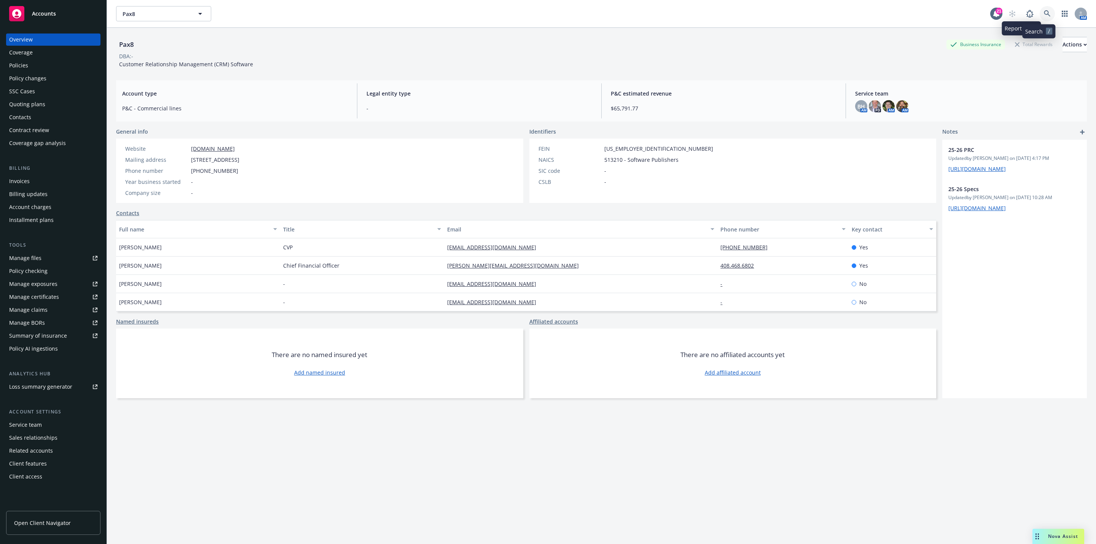
click at [1044, 11] on icon at bounding box center [1047, 13] width 7 height 7
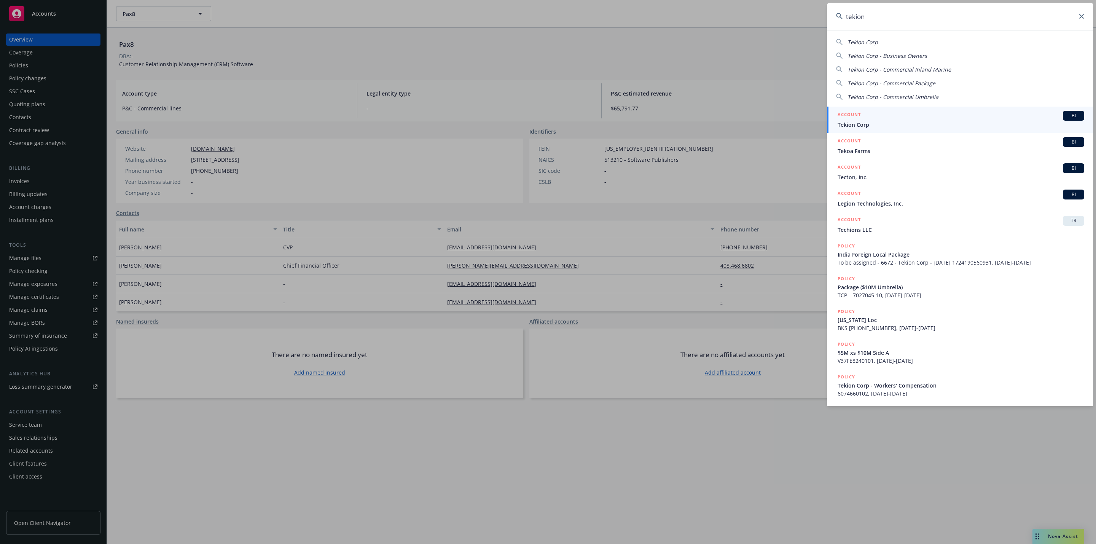
type input "tekion"
click at [927, 115] on div "ACCOUNT BI" at bounding box center [960, 116] width 247 height 10
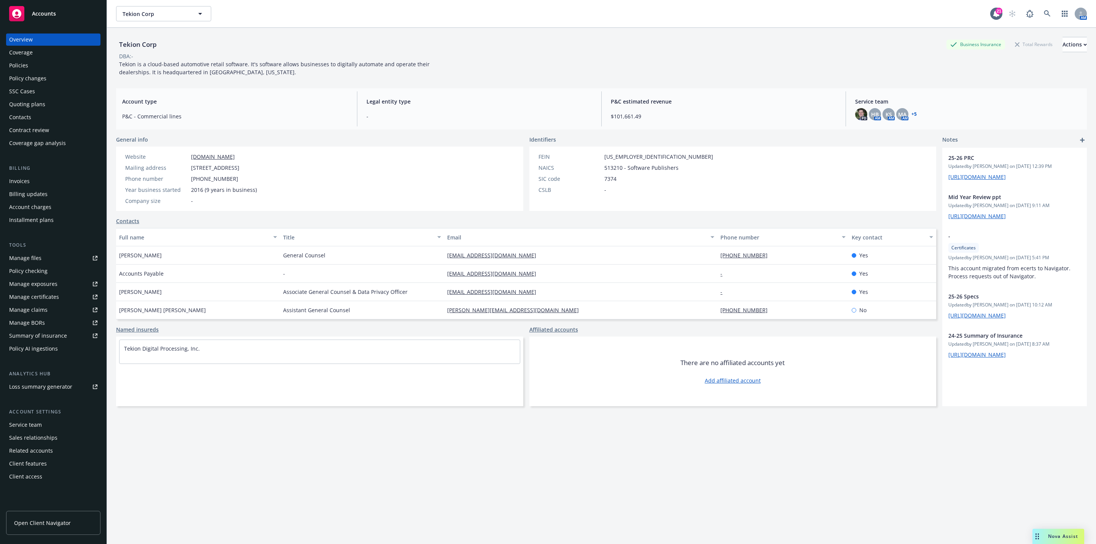
click at [56, 107] on div "Quoting plans" at bounding box center [53, 104] width 88 height 12
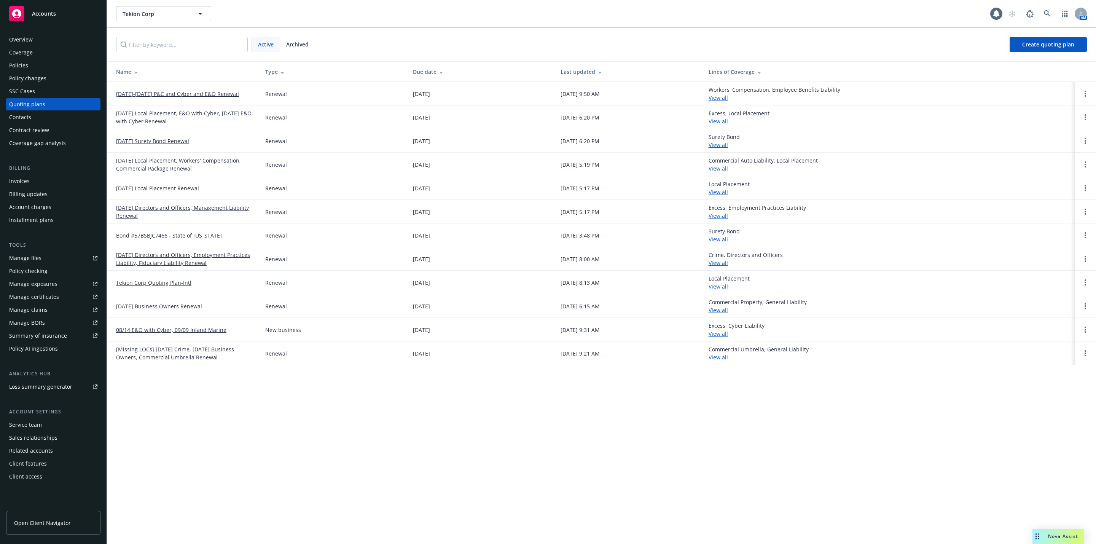
click at [174, 92] on link "[DATE]-[DATE] P&C and Cyber and E&O Renewal" at bounding box center [177, 94] width 123 height 8
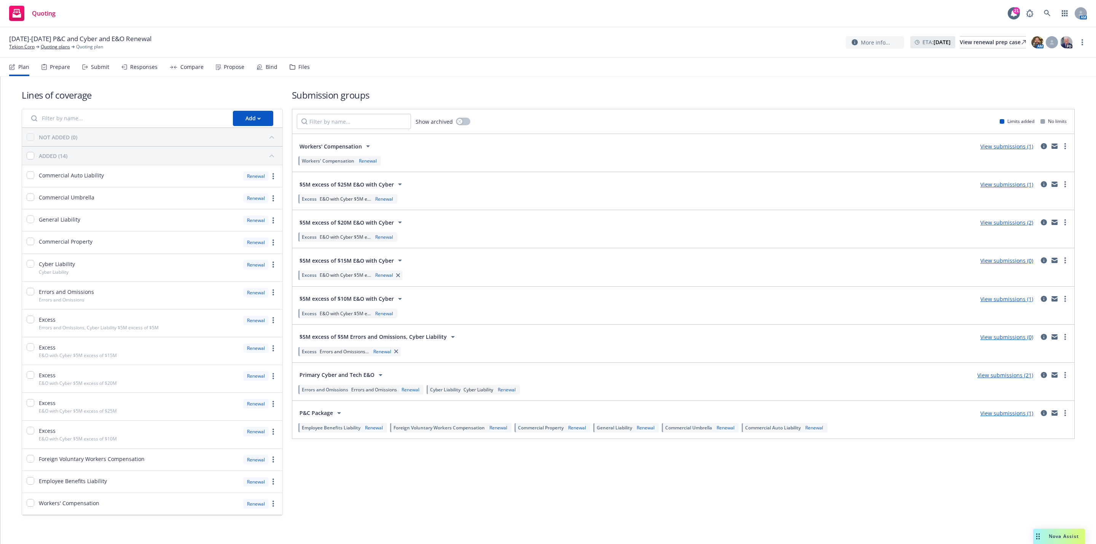
click at [997, 224] on link "View submissions (2)" at bounding box center [1006, 222] width 53 height 7
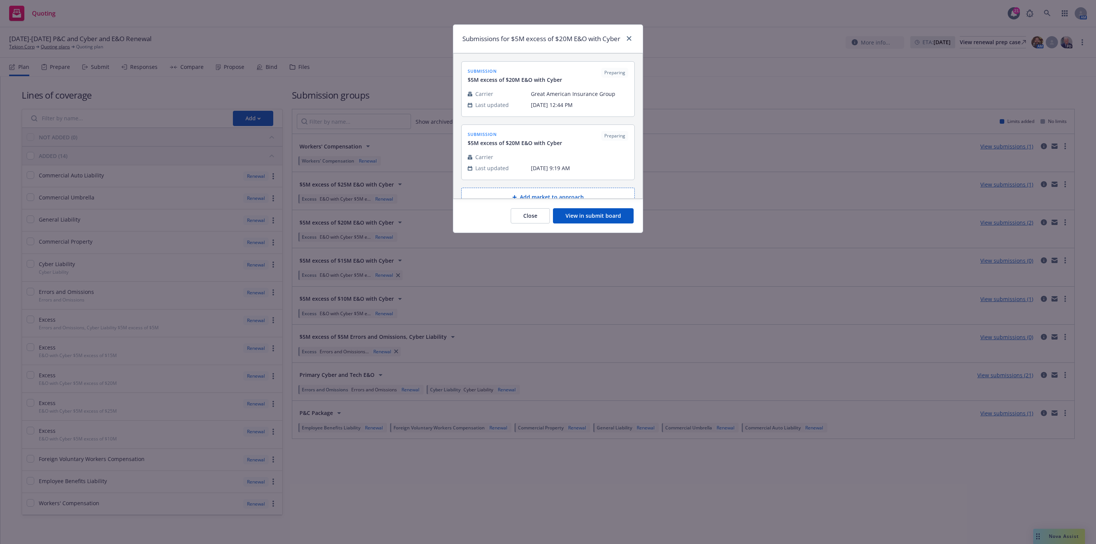
click at [604, 220] on button "View in submit board" at bounding box center [593, 215] width 81 height 15
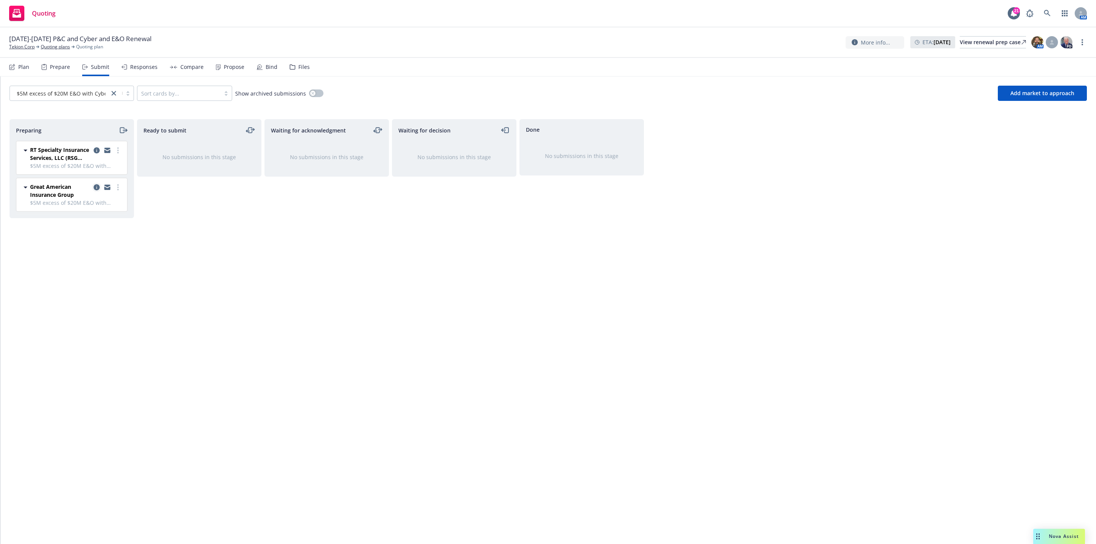
click at [97, 190] on icon "copy logging email" at bounding box center [97, 187] width 6 height 6
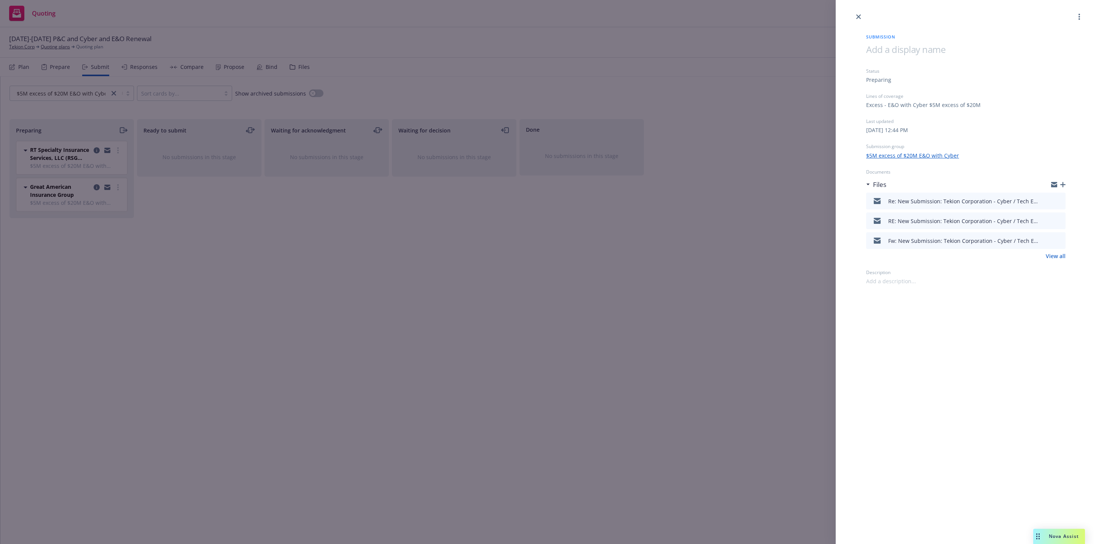
click at [1058, 200] on icon "preview file" at bounding box center [1058, 200] width 7 height 5
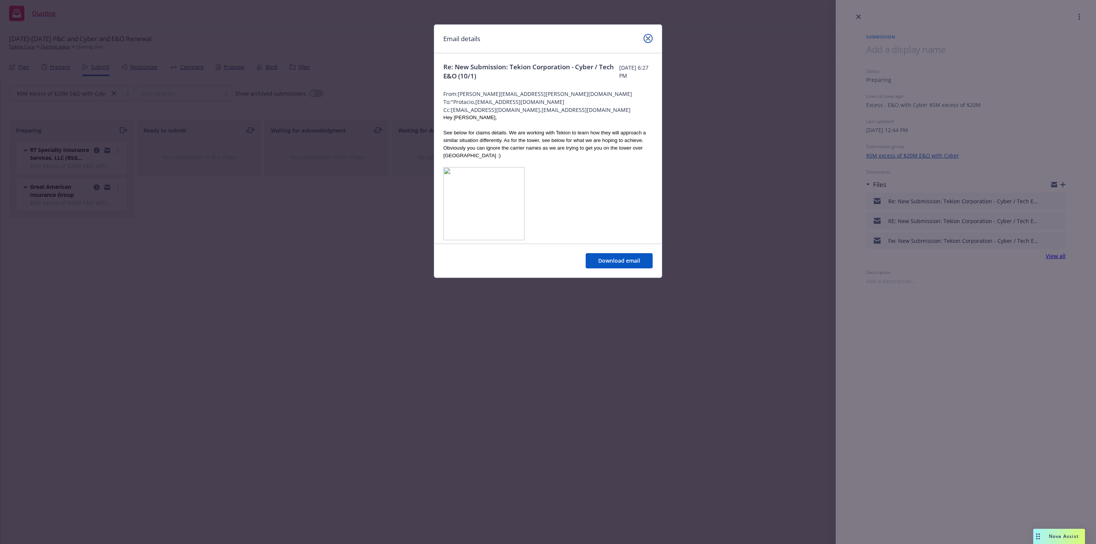
click at [649, 41] on link "close" at bounding box center [647, 38] width 9 height 9
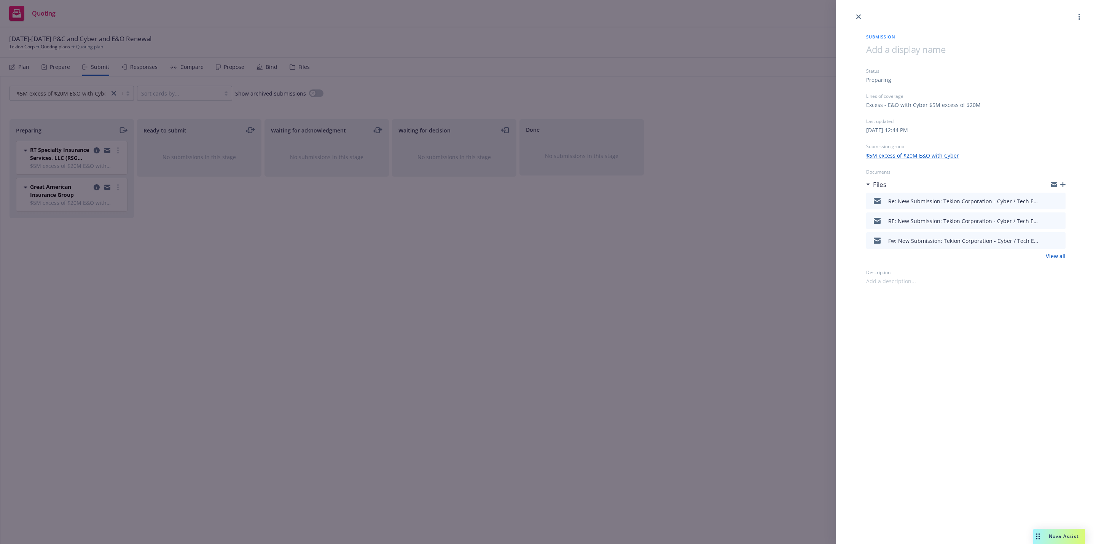
click at [567, 229] on div "Submission Status Preparing Lines of coverage Excess - E&O with Cyber $5M exces…" at bounding box center [548, 272] width 1096 height 544
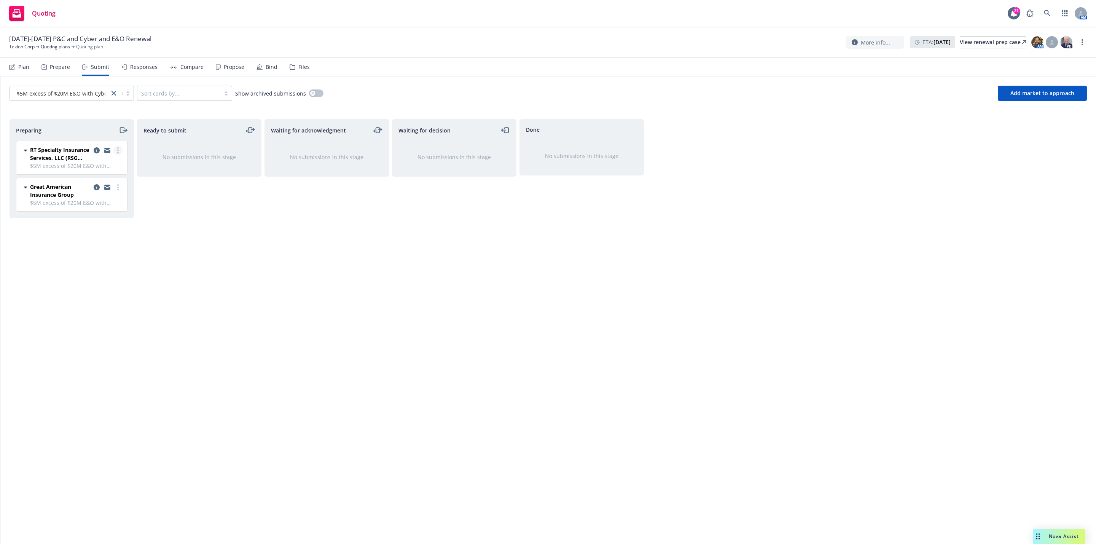
click at [116, 149] on link "more" at bounding box center [117, 150] width 9 height 9
click at [94, 215] on span "Add accepted decision" at bounding box center [84, 212] width 76 height 7
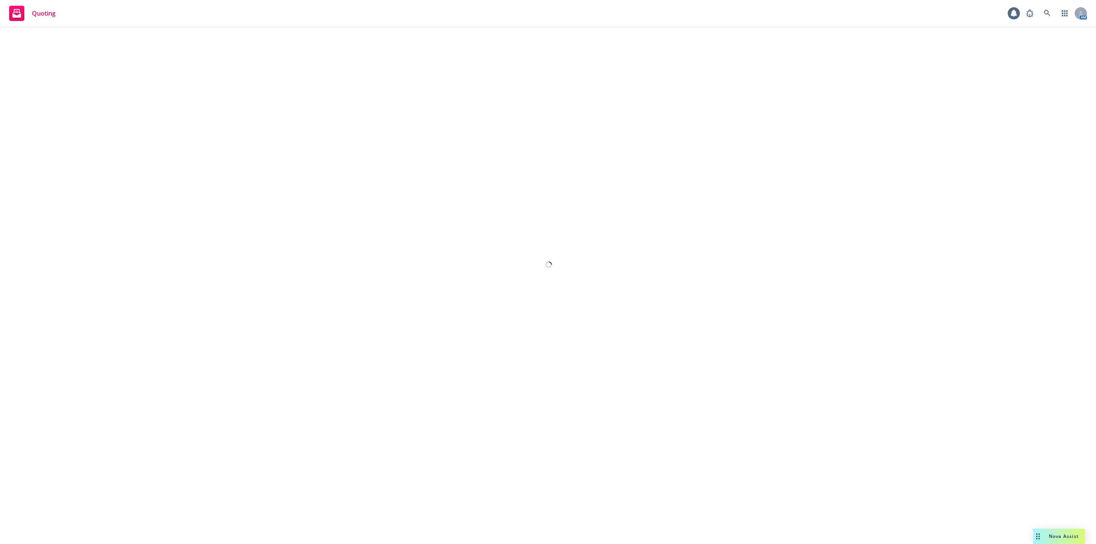
select select "12"
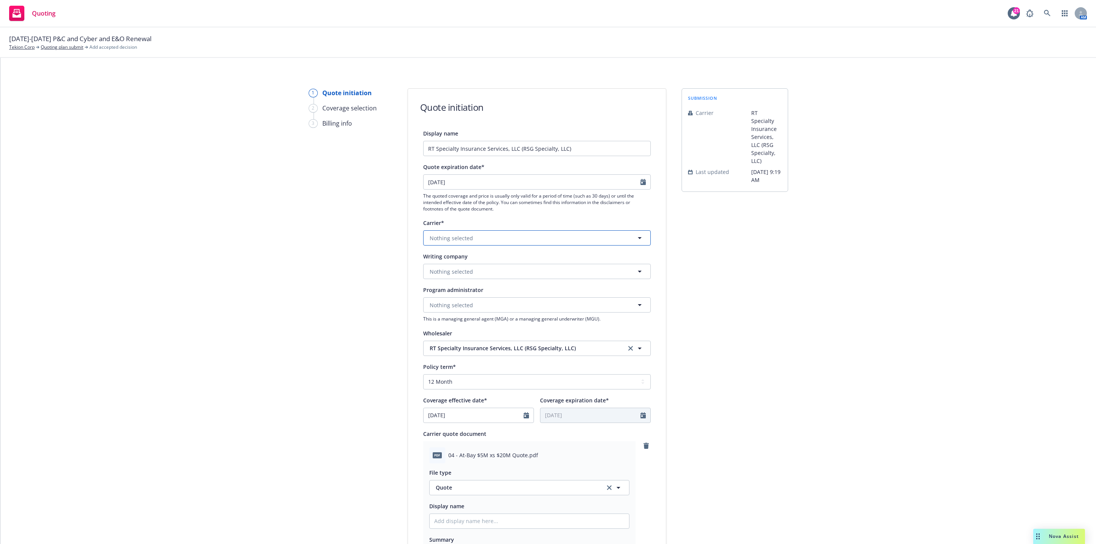
click at [455, 244] on button "Nothing selected" at bounding box center [537, 237] width 228 height 15
type input "at-b"
click at [450, 280] on strong "At-Bay, Inc." at bounding box center [445, 277] width 29 height 7
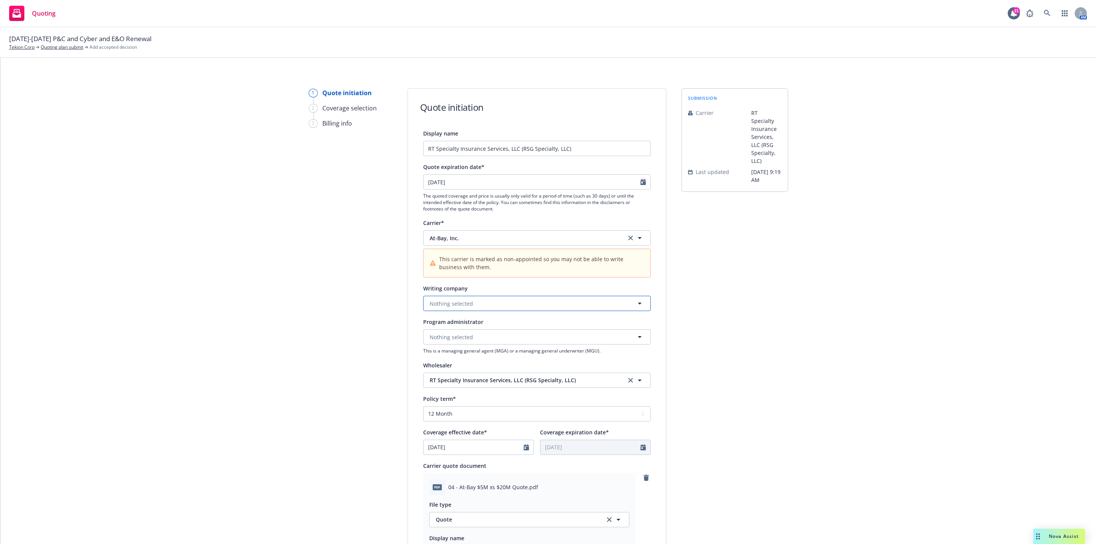
click at [487, 308] on button "Nothing selected" at bounding box center [537, 303] width 228 height 15
click at [482, 336] on span "Domestic - 19607" at bounding box center [479, 333] width 96 height 8
click at [806, 336] on div "1 Quote initiation 2 Coverage selection 3 Billing info Quote initiation Display…" at bounding box center [548, 414] width 1077 height 653
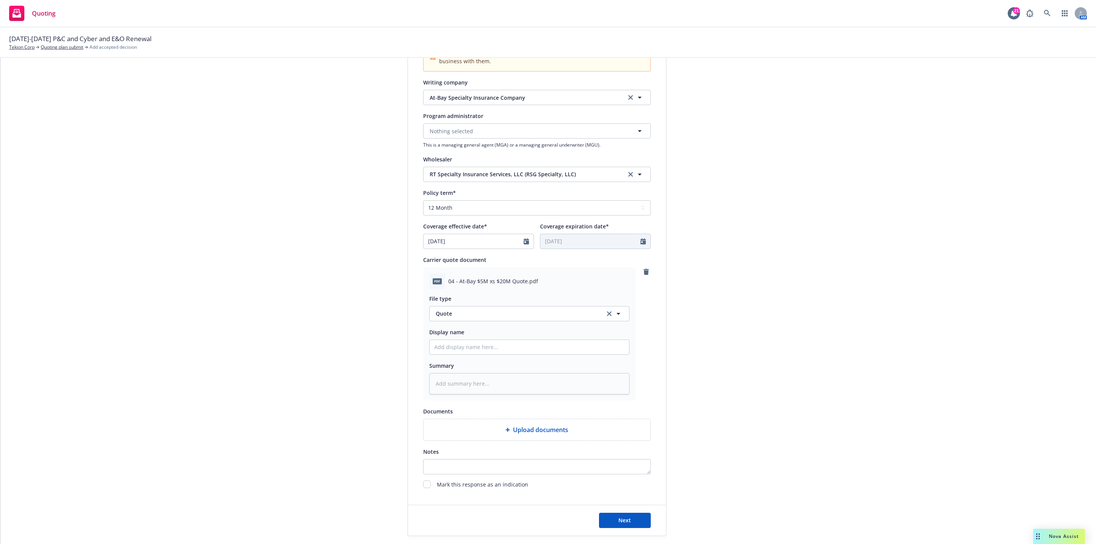
scroll to position [247, 0]
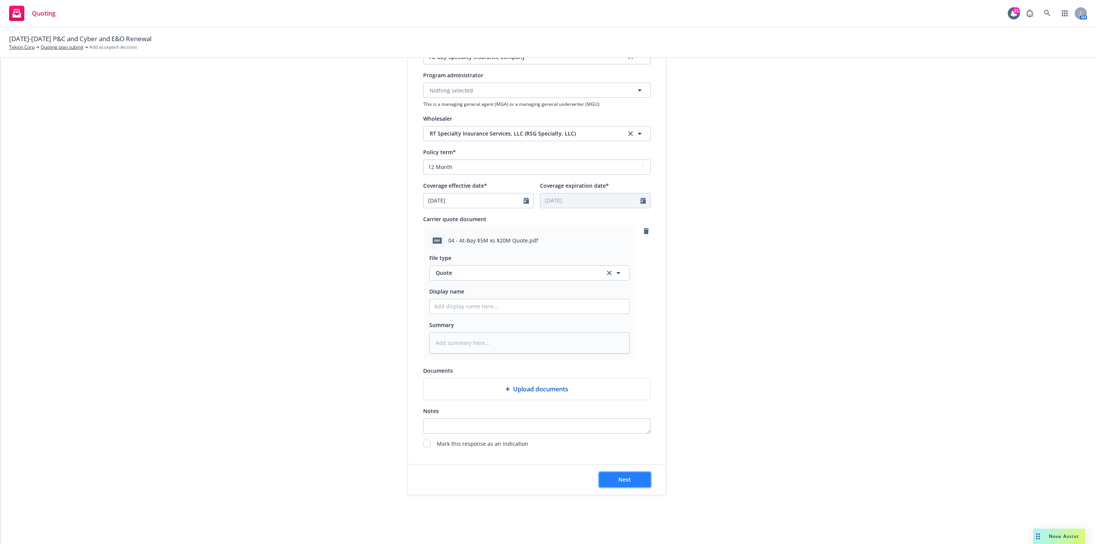
click at [630, 477] on button "Next" at bounding box center [625, 479] width 52 height 15
type textarea "x"
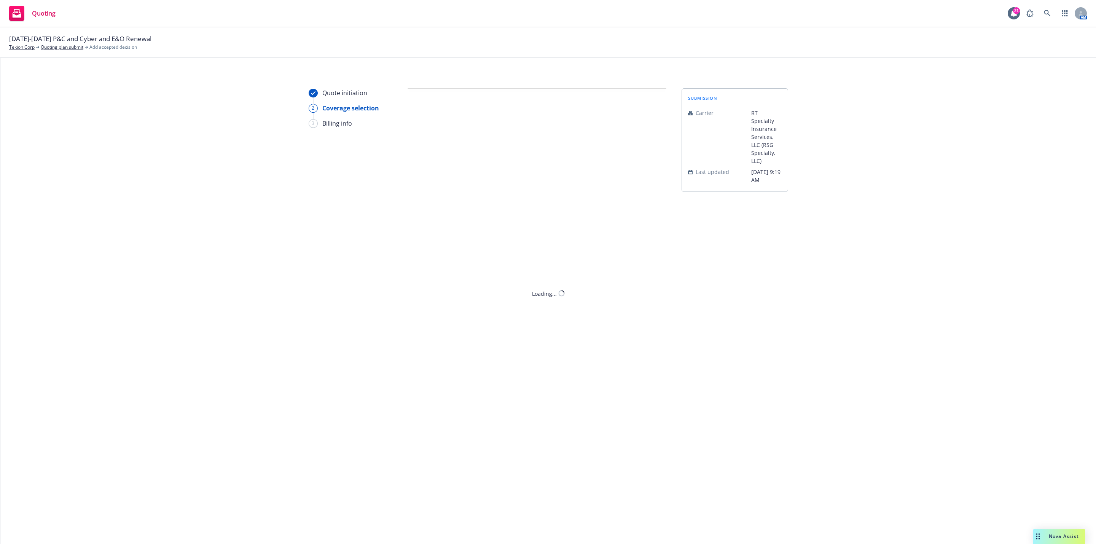
scroll to position [0, 0]
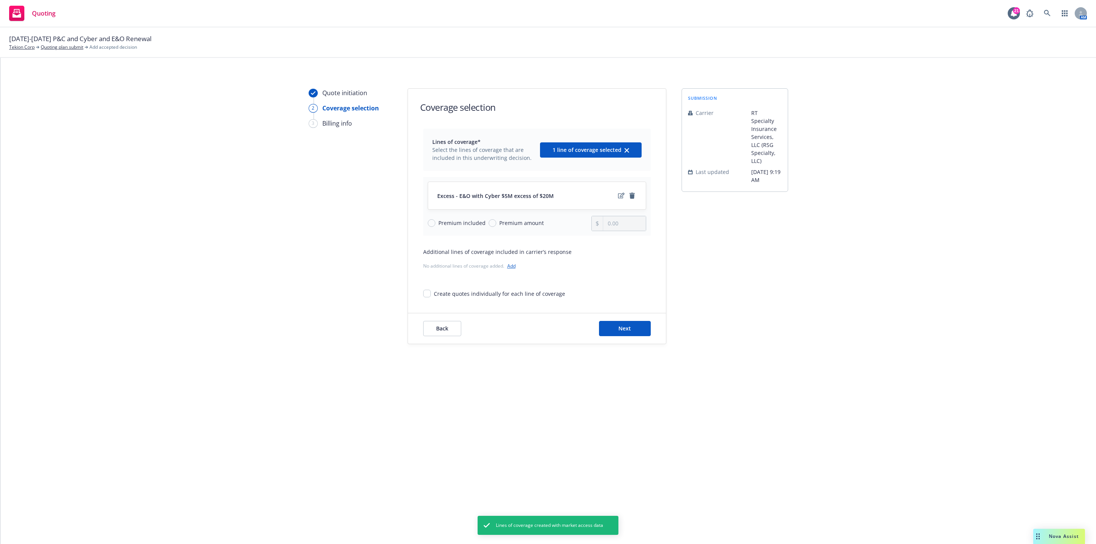
click at [500, 217] on div "Premium included Premium amount" at bounding box center [510, 223] width 164 height 15
click at [501, 221] on span "Premium amount" at bounding box center [521, 223] width 45 height 8
click at [496, 221] on input "Premium amount" at bounding box center [493, 223] width 8 height 8
radio input "true"
click at [611, 223] on input "0.00" at bounding box center [624, 223] width 42 height 14
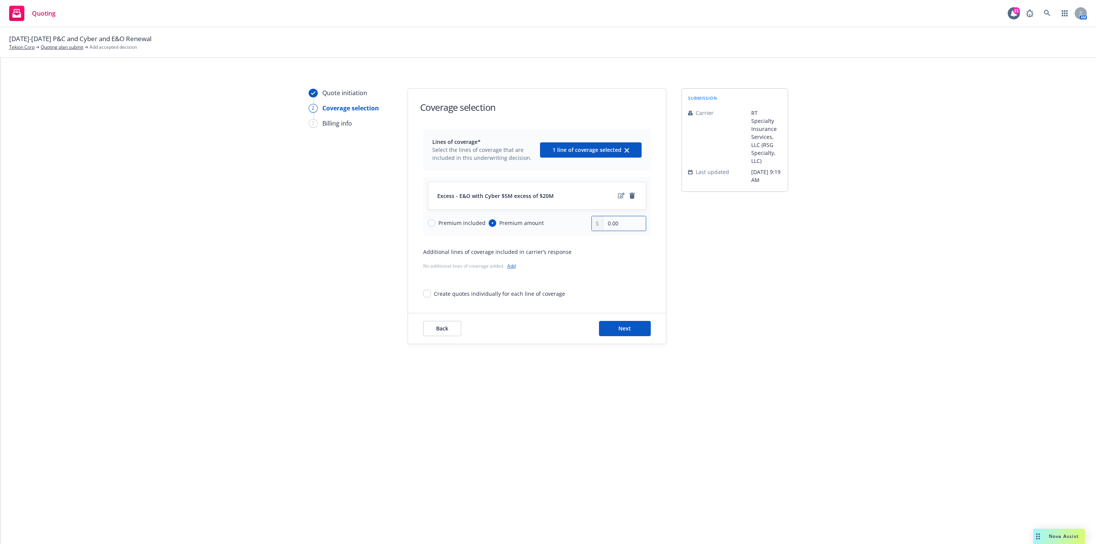
click at [611, 223] on input "0.00" at bounding box center [624, 223] width 42 height 14
type input "27,000.00"
click at [615, 363] on div "Quote initiation 2 Coverage selection 3 Billing info Coverage selection Lines o…" at bounding box center [547, 301] width 1095 height 486
click at [618, 324] on button "Next" at bounding box center [625, 328] width 52 height 15
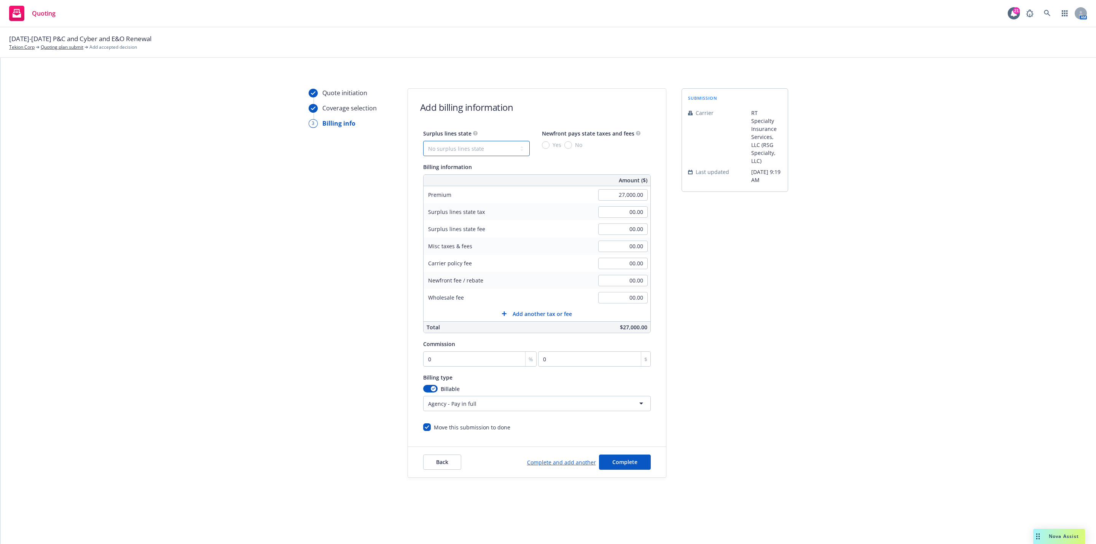
click at [467, 152] on select "No surplus lines state Alaska Alabama Arkansas Arizona California Colorado Conn…" at bounding box center [476, 148] width 107 height 15
select select "CA"
click at [423, 141] on select "No surplus lines state Alaska Alabama Arkansas Arizona California Colorado Conn…" at bounding box center [476, 148] width 107 height 15
type input "810.00"
type input "48.60"
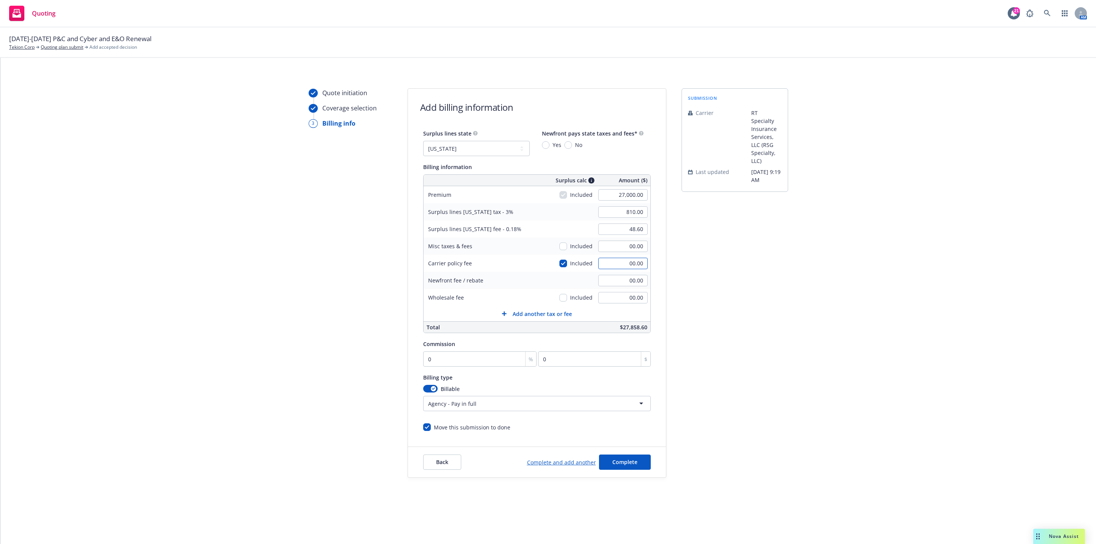
click at [620, 264] on input "00.00" at bounding box center [622, 263] width 49 height 11
type input "500"
type input "825.00"
type input "49.50"
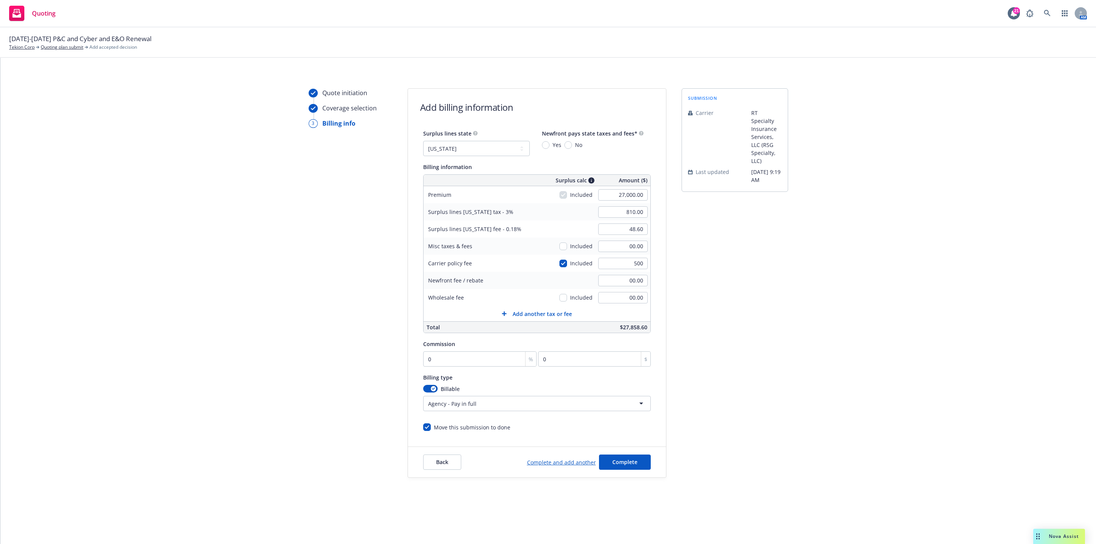
type input "500.00"
click at [713, 257] on div "submission Carrier RT Specialty Insurance Services, LLC (RSG Specialty, LLC) La…" at bounding box center [734, 282] width 107 height 389
click at [489, 366] on input "0" at bounding box center [480, 358] width 114 height 15
type input "1"
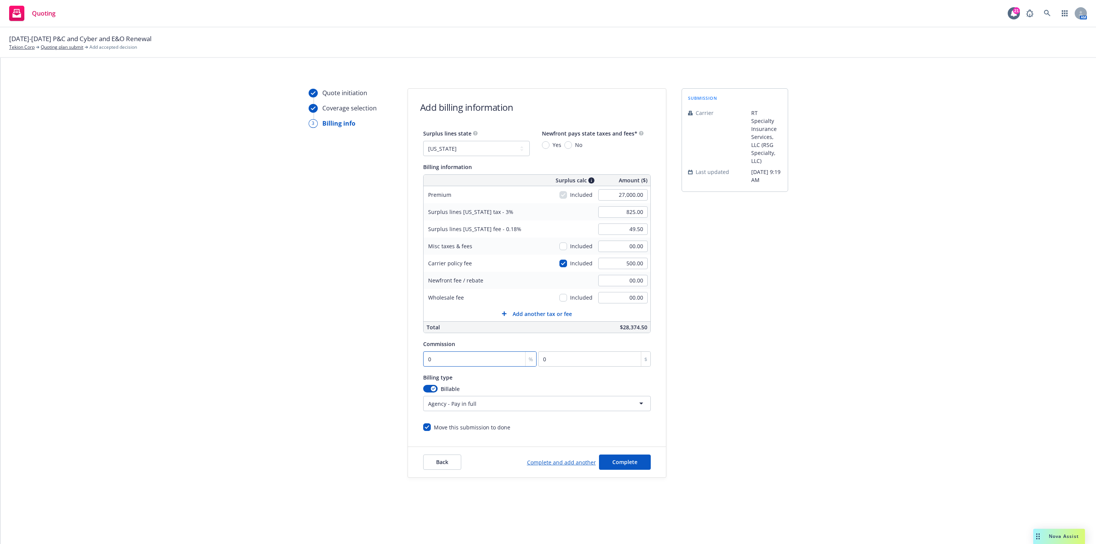
type input "270"
type input "12"
type input "3240"
type input "12"
click at [781, 325] on div "submission Carrier RT Specialty Insurance Services, LLC (RSG Specialty, LLC) La…" at bounding box center [734, 282] width 107 height 389
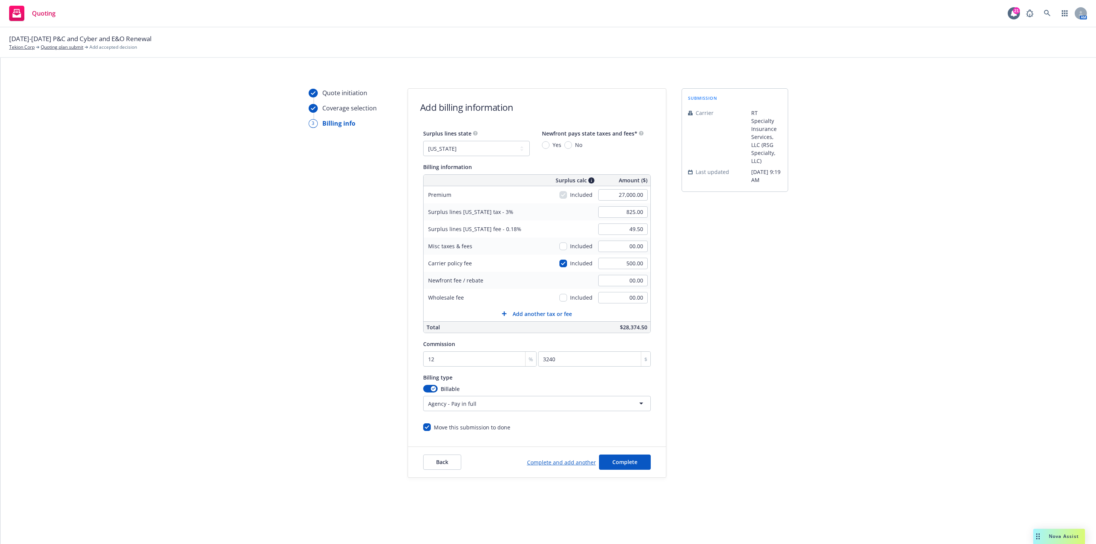
click at [550, 145] on span "Yes" at bounding box center [555, 145] width 12 height 8
click at [549, 145] on input "Yes" at bounding box center [546, 145] width 8 height 8
radio input "true"
click at [569, 146] on input "No" at bounding box center [568, 145] width 8 height 8
radio input "true"
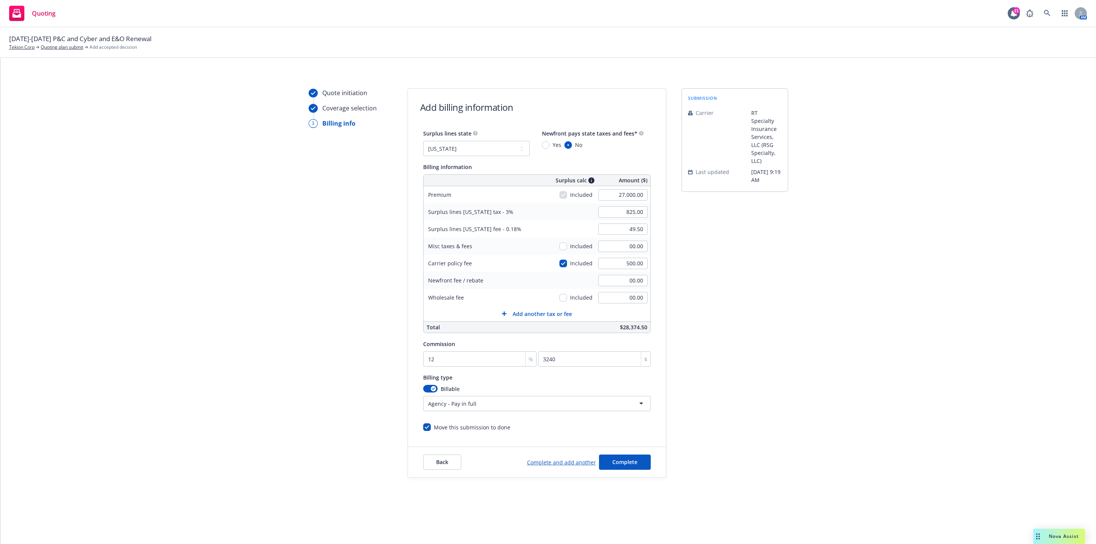
click at [868, 317] on div "Quote initiation Coverage selection 3 Billing info Add billing information Surp…" at bounding box center [548, 282] width 1077 height 389
click at [637, 464] on button "Complete" at bounding box center [625, 461] width 52 height 15
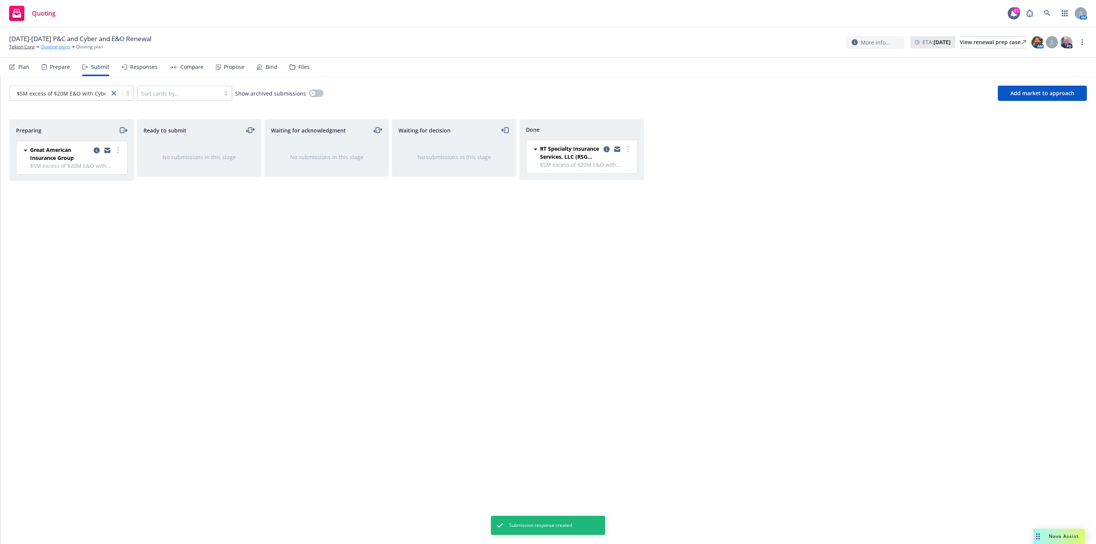
click at [65, 45] on link "Quoting plans" at bounding box center [55, 46] width 29 height 7
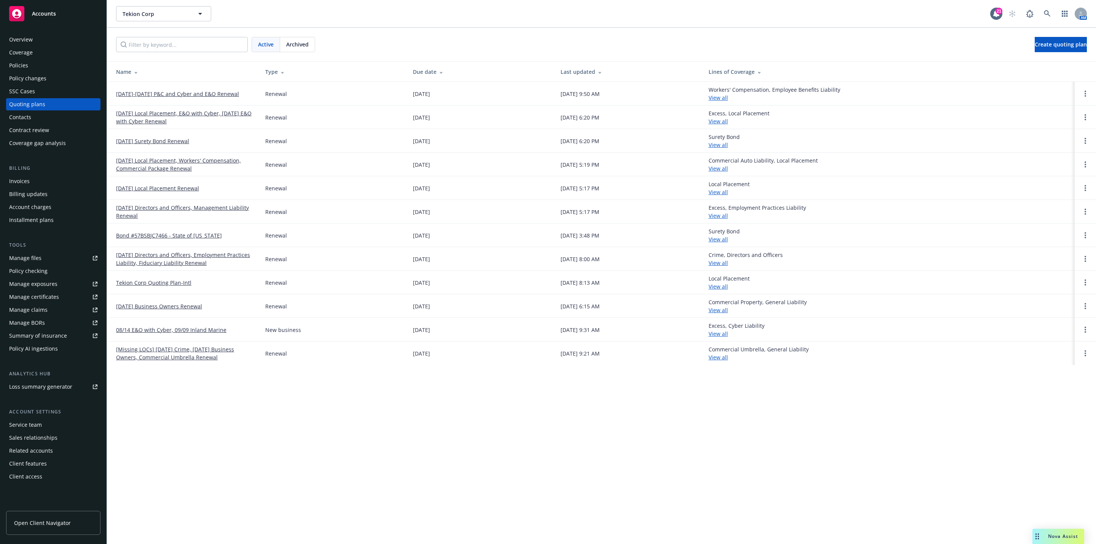
click at [142, 92] on link "[DATE]-[DATE] P&C and Cyber and E&O Renewal" at bounding box center [177, 94] width 123 height 8
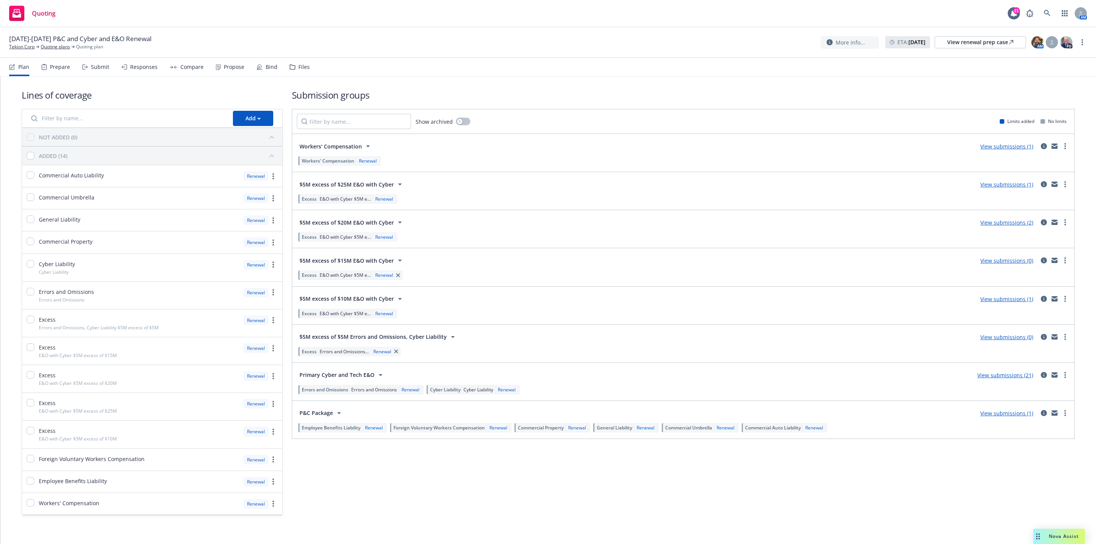
click at [1012, 188] on link "View submissions (1)" at bounding box center [1006, 184] width 53 height 7
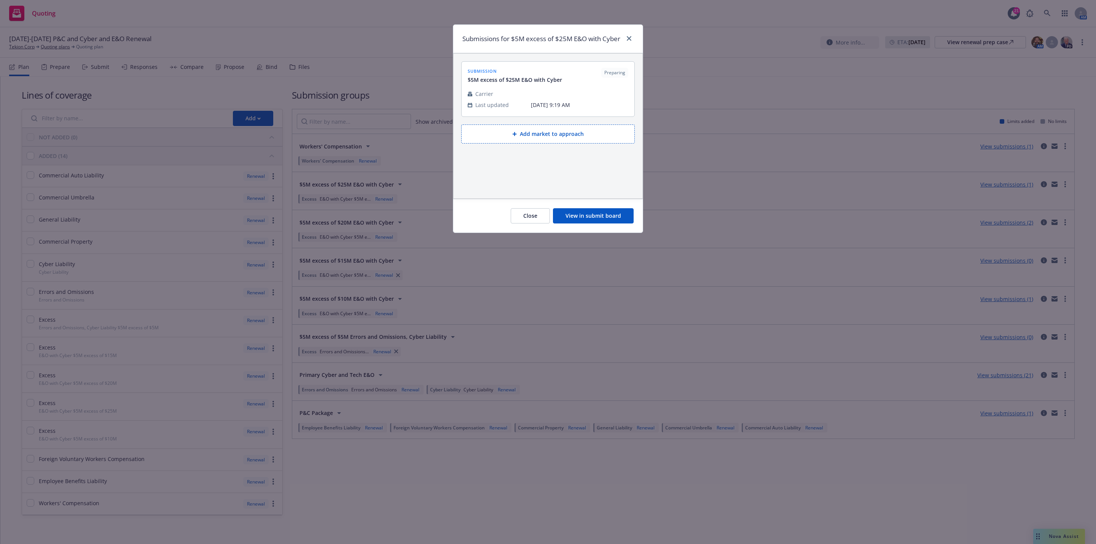
click at [602, 223] on button "View in submit board" at bounding box center [593, 215] width 81 height 15
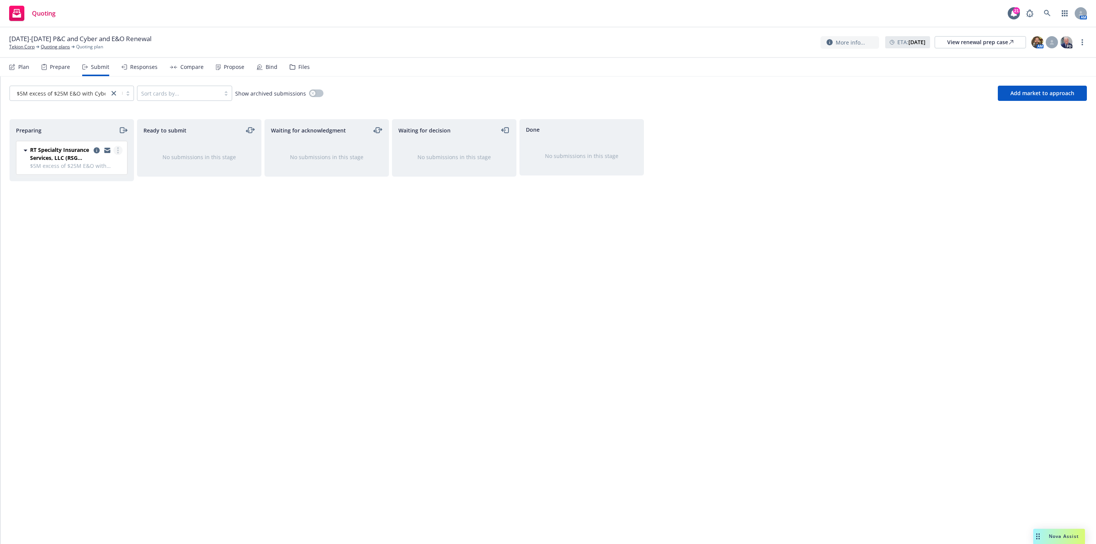
click at [119, 151] on link "more" at bounding box center [117, 150] width 9 height 9
click at [97, 209] on span "Add accepted decision" at bounding box center [84, 212] width 76 height 7
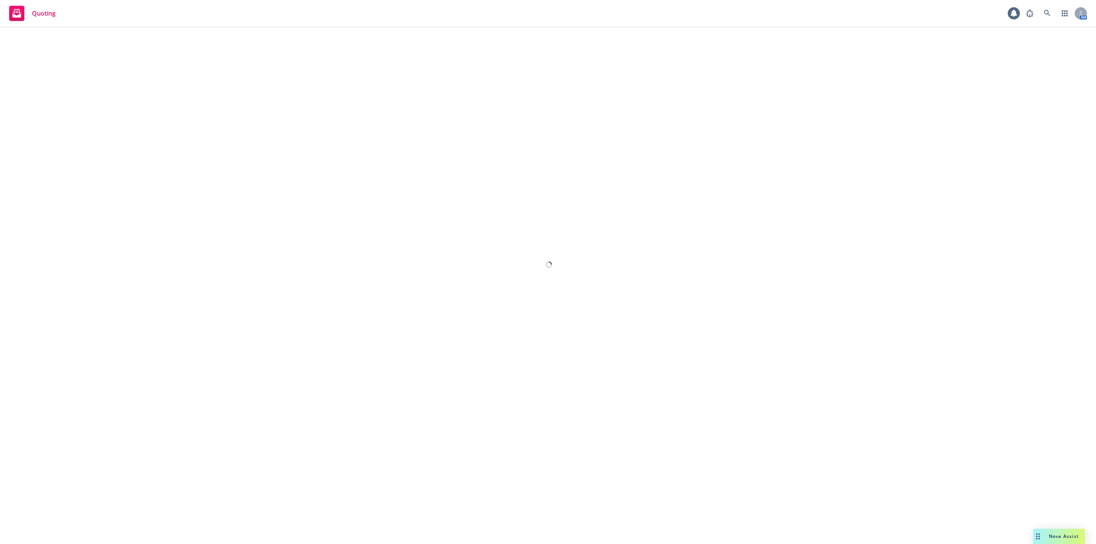
select select "12"
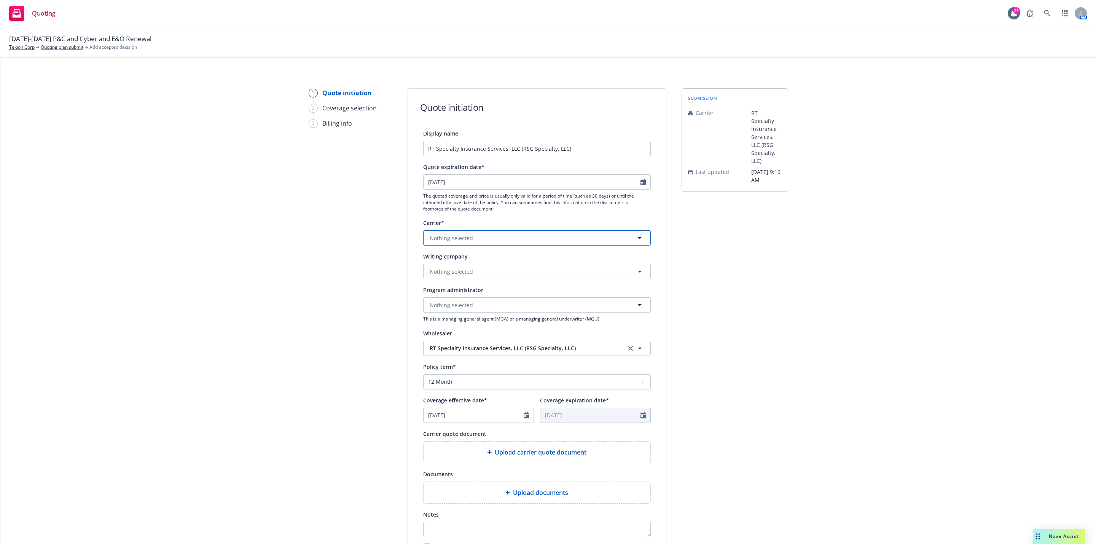
click at [486, 230] on button "Nothing selected" at bounding box center [537, 237] width 228 height 15
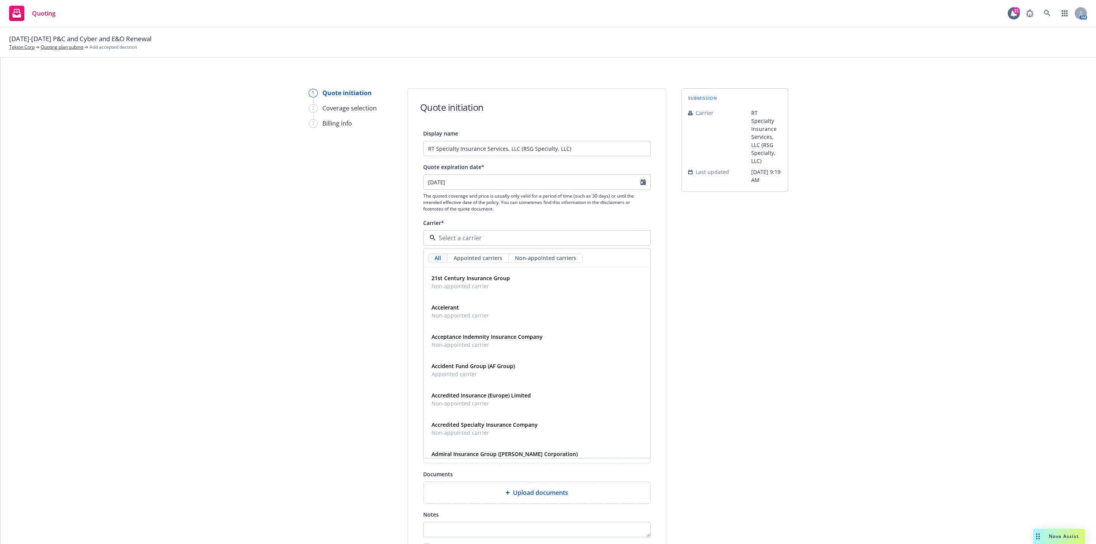
click at [820, 296] on div "1 Quote initiation 2 Coverage selection 3 Billing info Quote initiation Display…" at bounding box center [548, 343] width 1077 height 510
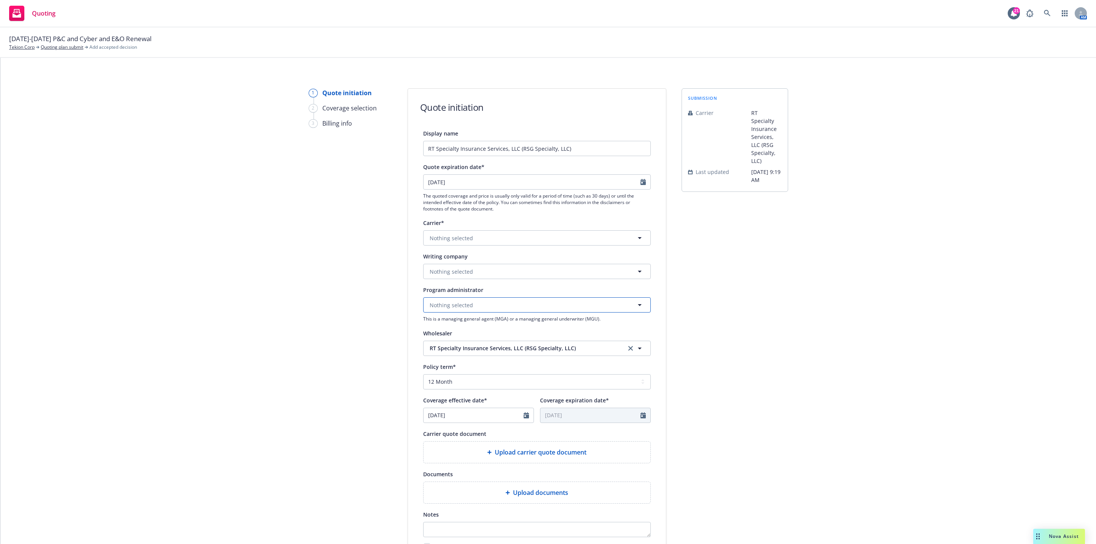
click at [495, 302] on button "Nothing selected" at bounding box center [537, 304] width 228 height 15
click at [487, 271] on button "Nothing selected" at bounding box center [537, 271] width 228 height 15
type input "scottsdale"
click at [507, 325] on div "Scottsdale Insurance Company Domestic - 41297" at bounding box center [470, 326] width 85 height 19
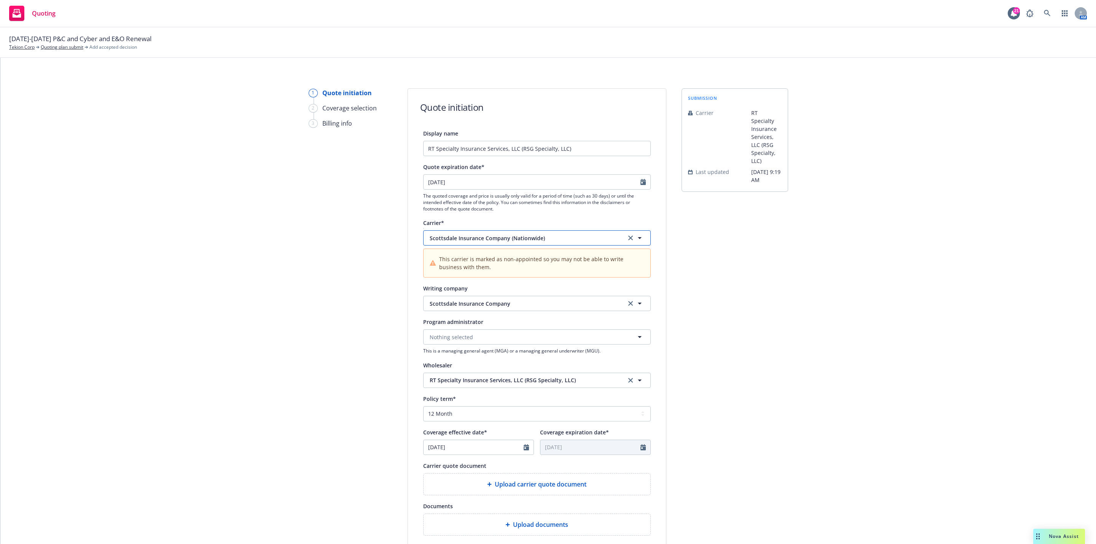
click at [504, 241] on span "Scottsdale Insurance Company (Nationwide)" at bounding box center [522, 238] width 185 height 8
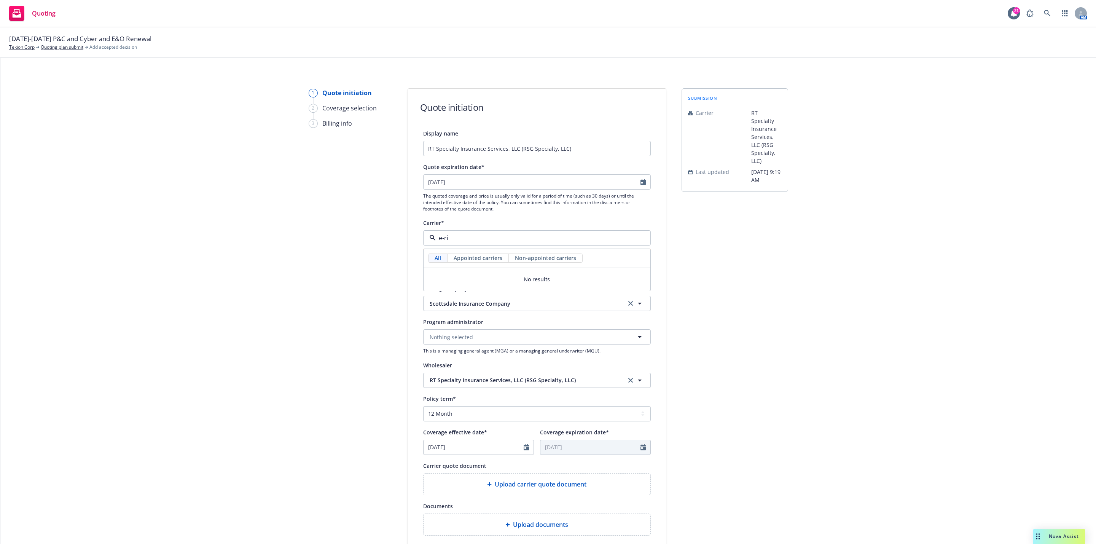
type input "e-ri"
click at [796, 352] on div "1 Quote initiation 2 Coverage selection 3 Billing info Quote initiation Display…" at bounding box center [548, 359] width 1077 height 542
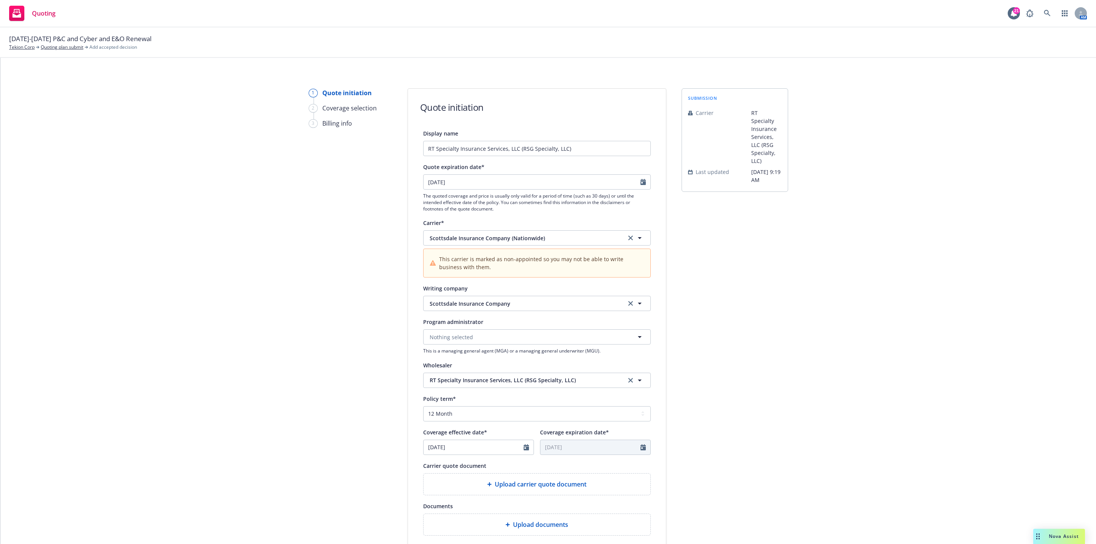
click at [804, 350] on div "1 Quote initiation 2 Coverage selection 3 Billing info Quote initiation Display…" at bounding box center [548, 359] width 1077 height 542
click at [495, 333] on button "Nothing selected" at bounding box center [537, 336] width 228 height 15
type input "e-ris"
click at [470, 366] on span "Program Administrator" at bounding box center [460, 366] width 59 height 8
click at [782, 317] on div "submission Carrier RT Specialty Insurance Services, LLC (RSG Specialty, LLC) La…" at bounding box center [734, 359] width 107 height 542
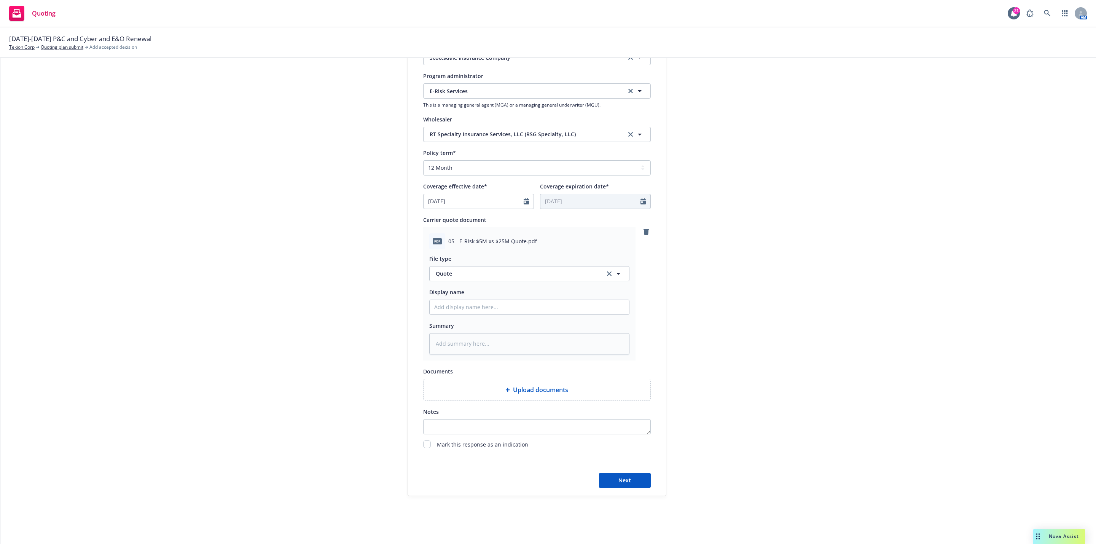
scroll to position [247, 0]
click at [621, 483] on span "Next" at bounding box center [624, 479] width 13 height 7
type textarea "x"
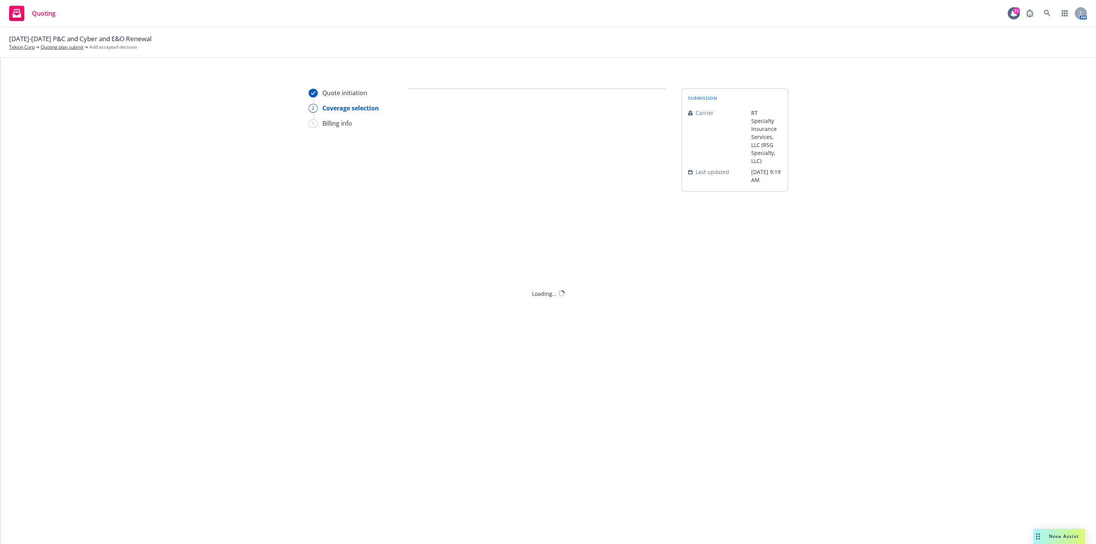
scroll to position [0, 0]
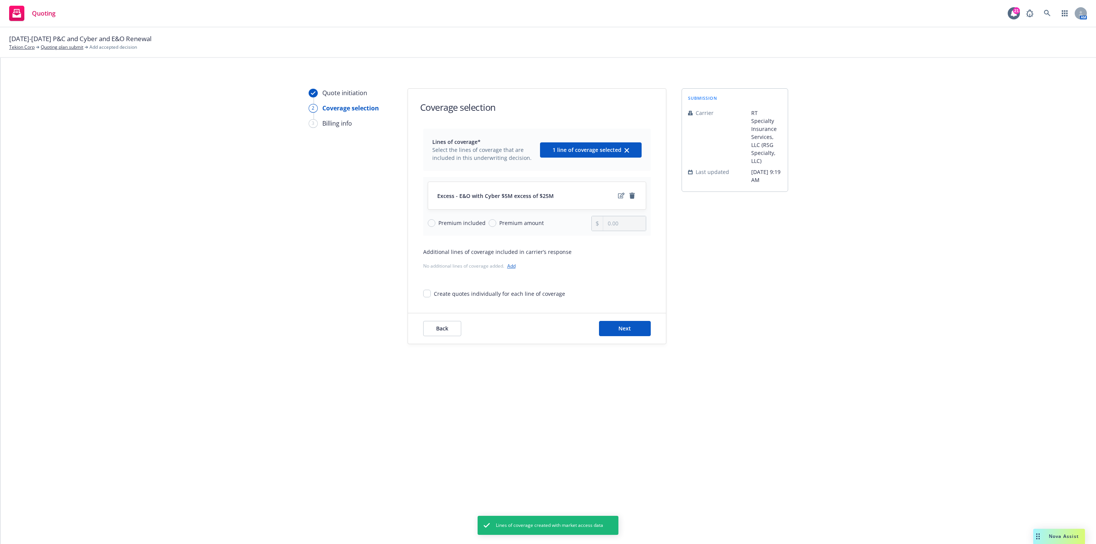
click at [507, 231] on div "Premium included Premium amount" at bounding box center [510, 223] width 164 height 15
click at [511, 224] on span "Premium amount" at bounding box center [521, 223] width 45 height 8
click at [496, 224] on input "Premium amount" at bounding box center [493, 223] width 8 height 8
radio input "true"
click at [609, 226] on input "0.00" at bounding box center [624, 223] width 42 height 14
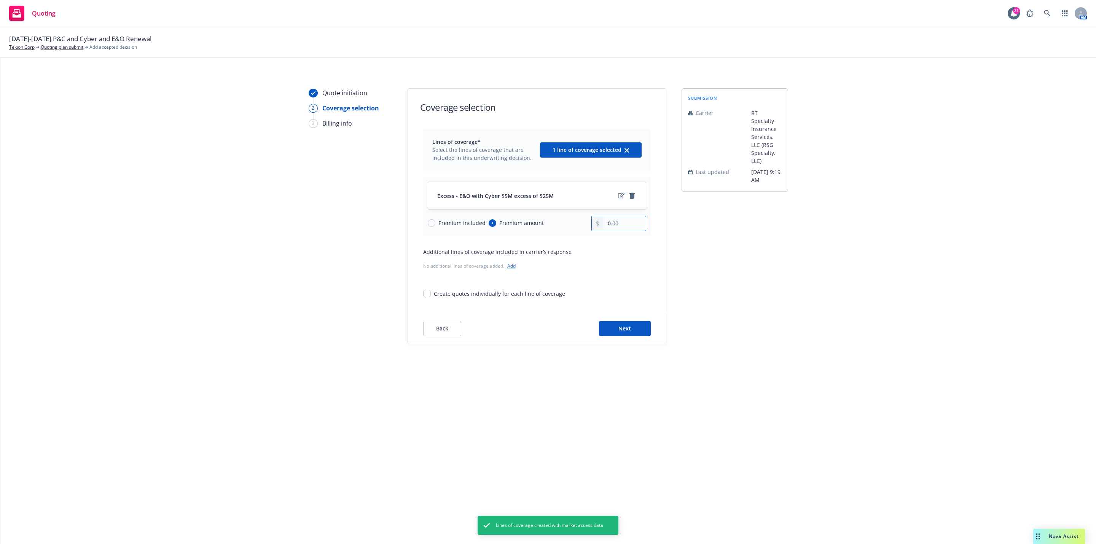
click at [609, 226] on input "0.00" at bounding box center [624, 223] width 42 height 14
type input "20,750.00"
click at [611, 329] on button "Next" at bounding box center [625, 328] width 52 height 15
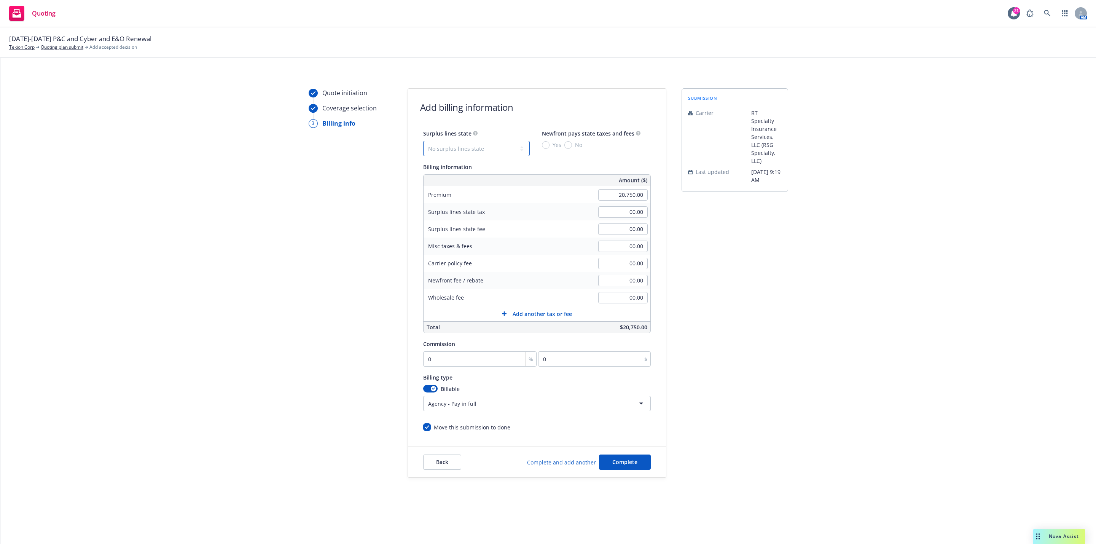
click at [494, 154] on select "No surplus lines state Alaska Alabama Arkansas Arizona California Colorado Conn…" at bounding box center [476, 148] width 107 height 15
select select "CA"
click at [423, 141] on select "No surplus lines state Alaska Alabama Arkansas Arizona California Colorado Conn…" at bounding box center [476, 148] width 107 height 15
type input "622.50"
type input "37.35"
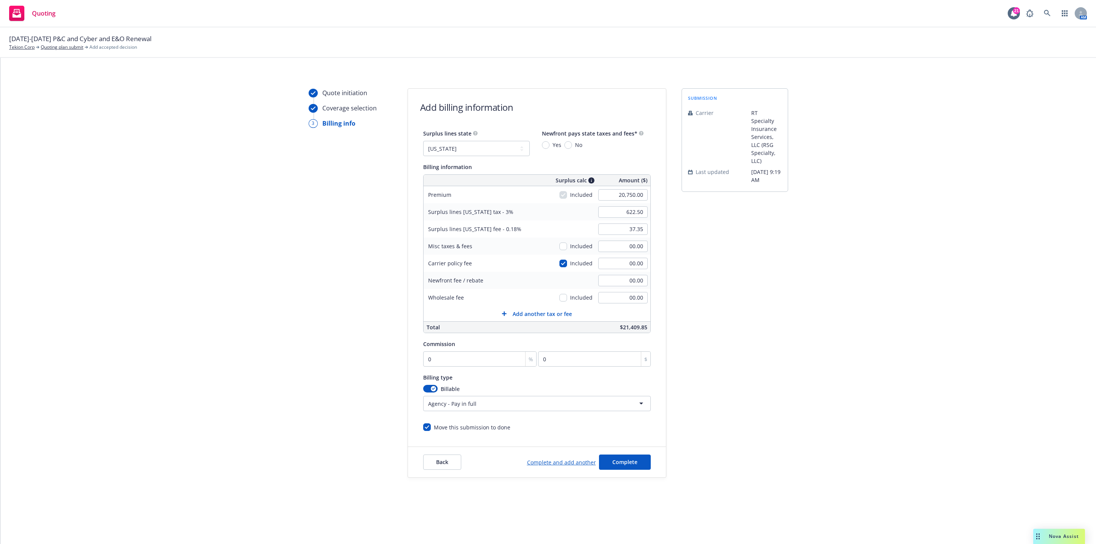
click at [543, 148] on div "Yes" at bounding box center [551, 145] width 19 height 8
click at [543, 148] on input "Yes" at bounding box center [546, 145] width 8 height 8
radio input "true"
click at [562, 149] on div "Surplus lines state No surplus lines state Alaska Alabama Arkansas Arizona Cali…" at bounding box center [537, 142] width 228 height 27
click at [564, 146] on input "No" at bounding box center [568, 145] width 8 height 8
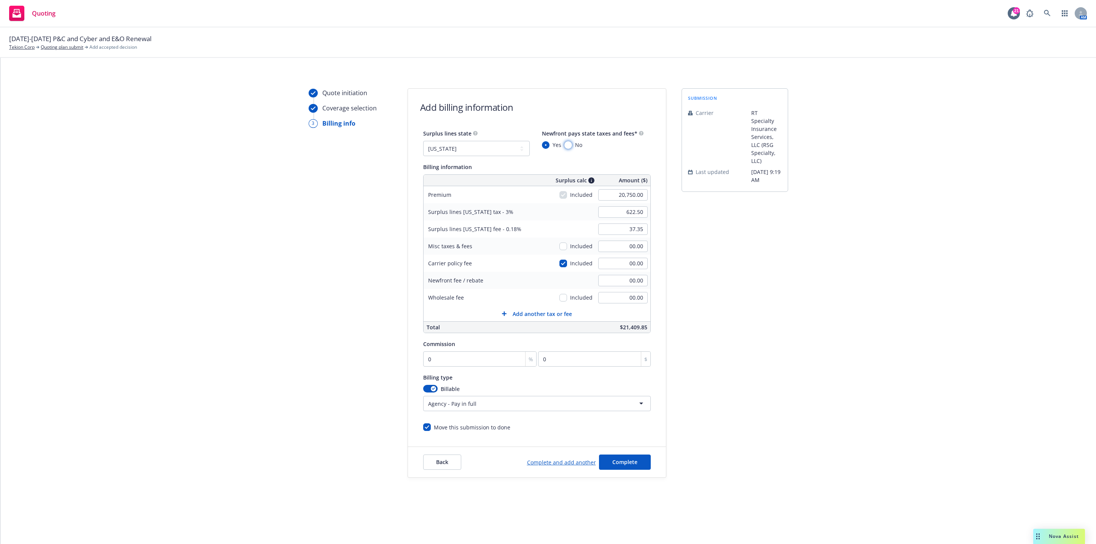
radio input "true"
click at [470, 360] on input "0" at bounding box center [480, 358] width 114 height 15
type input "1"
type input "207.5"
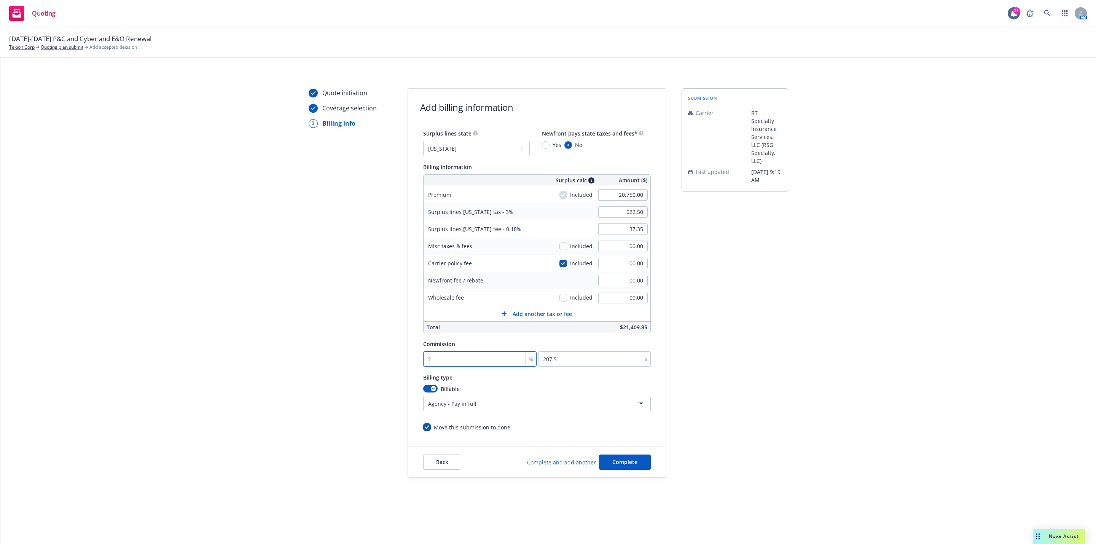
type input "12"
type input "2490"
type input "12"
click at [812, 342] on div "Quote initiation Coverage selection 3 Billing info Add billing information Surp…" at bounding box center [548, 282] width 1077 height 389
click at [634, 465] on span "Complete" at bounding box center [624, 461] width 25 height 7
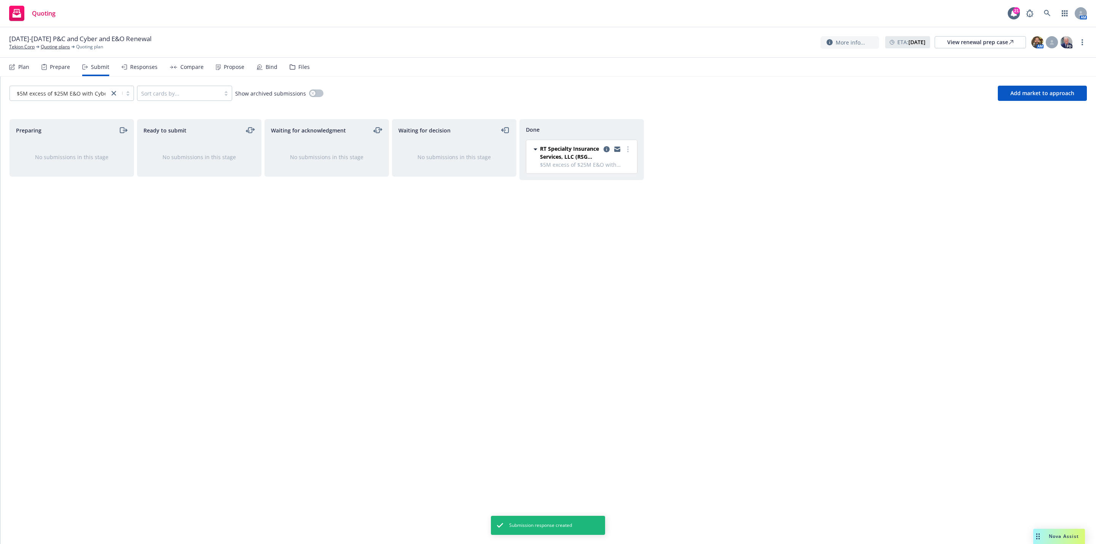
click at [471, 366] on div "Waiting for decision No submissions in this stage" at bounding box center [454, 323] width 124 height 409
click at [1046, 15] on icon at bounding box center [1047, 13] width 7 height 7
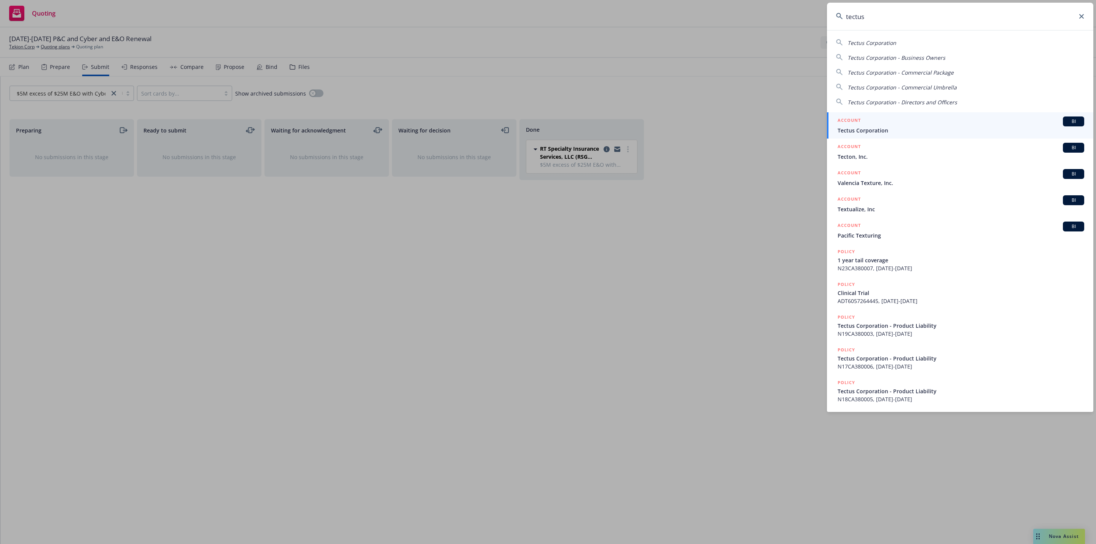
type input "tectus"
click at [927, 116] on link "ACCOUNT BI Tectus Corporation" at bounding box center [960, 125] width 266 height 26
